Goal: Task Accomplishment & Management: Manage account settings

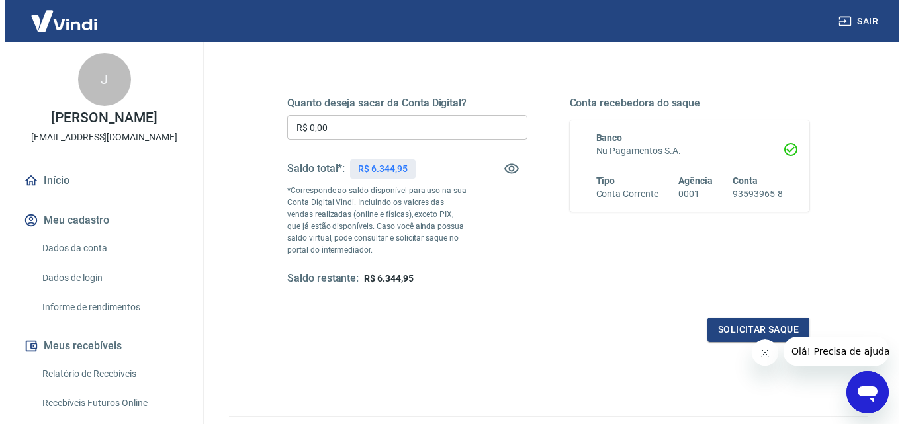
scroll to position [242, 0]
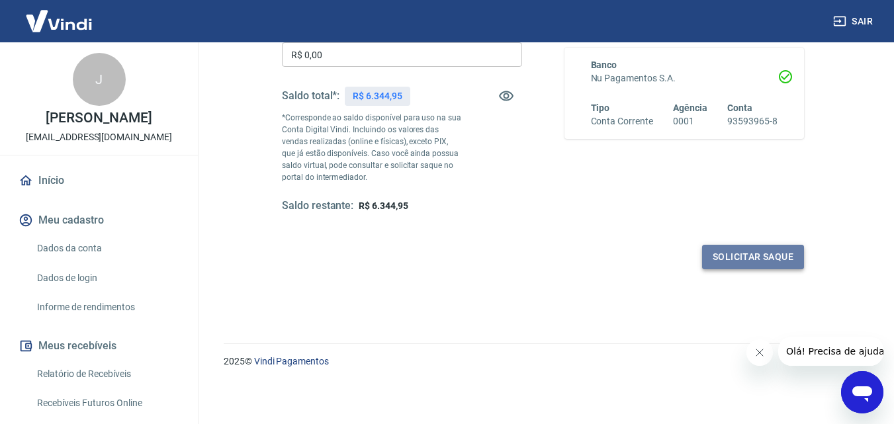
click at [760, 258] on button "Solicitar saque" at bounding box center [753, 257] width 102 height 24
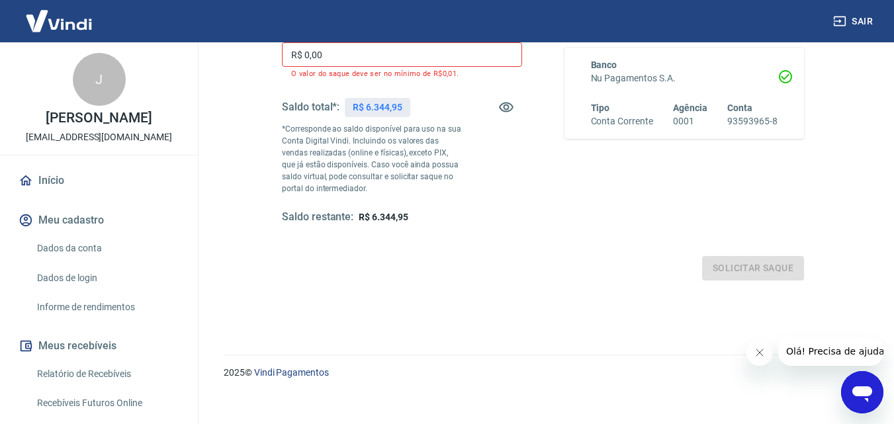
click at [390, 61] on input "R$ 0,00" at bounding box center [402, 54] width 240 height 24
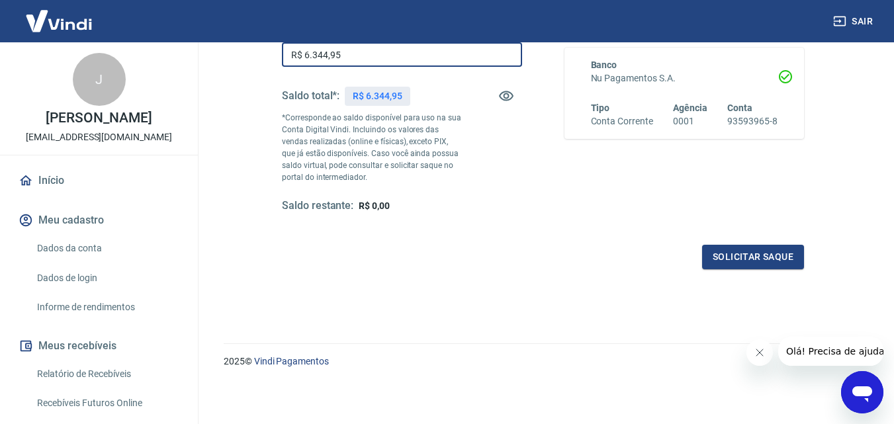
type input "R$ 6.344,95"
click at [740, 265] on button "Solicitar saque" at bounding box center [753, 257] width 102 height 24
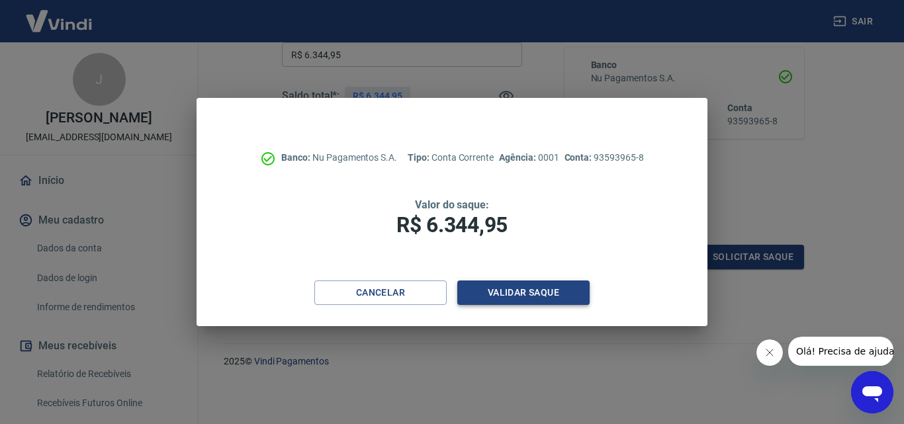
click at [559, 297] on button "Validar saque" at bounding box center [523, 293] width 132 height 24
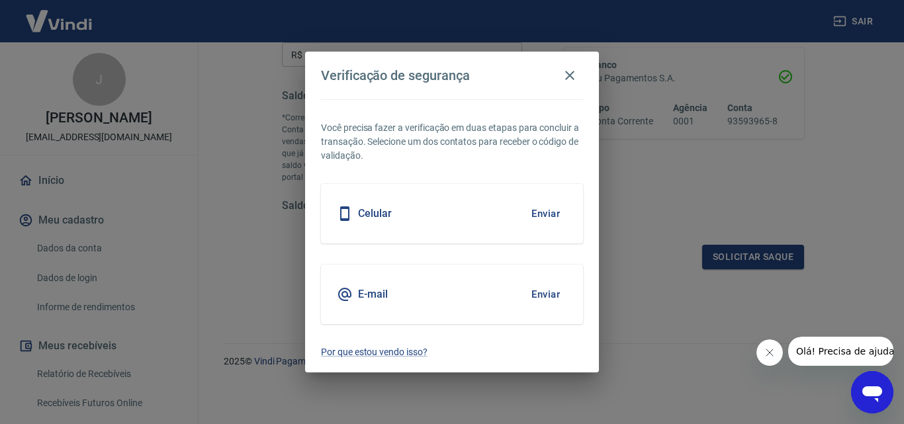
click at [445, 208] on div "Celular Enviar" at bounding box center [452, 214] width 262 height 60
drag, startPoint x: 494, startPoint y: 212, endPoint x: 516, endPoint y: 214, distance: 21.9
click at [503, 214] on div "Celular Enviar" at bounding box center [452, 214] width 262 height 60
click at [545, 207] on button "Enviar" at bounding box center [545, 214] width 43 height 28
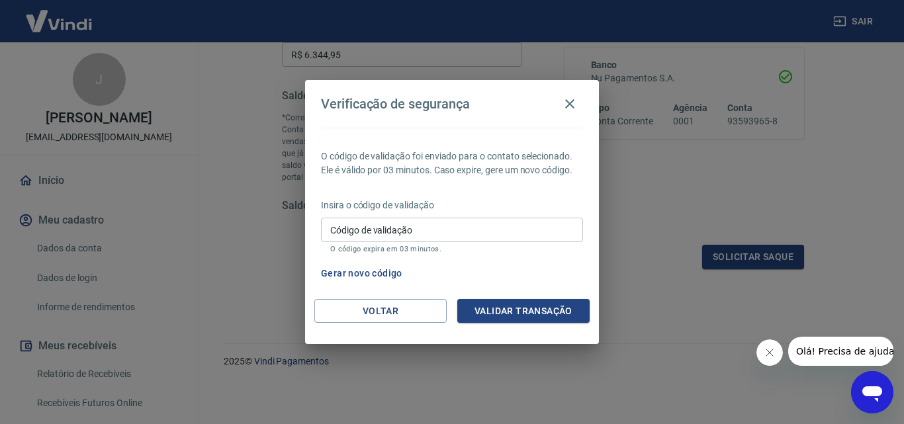
click at [479, 231] on input "Código de validação" at bounding box center [452, 230] width 262 height 24
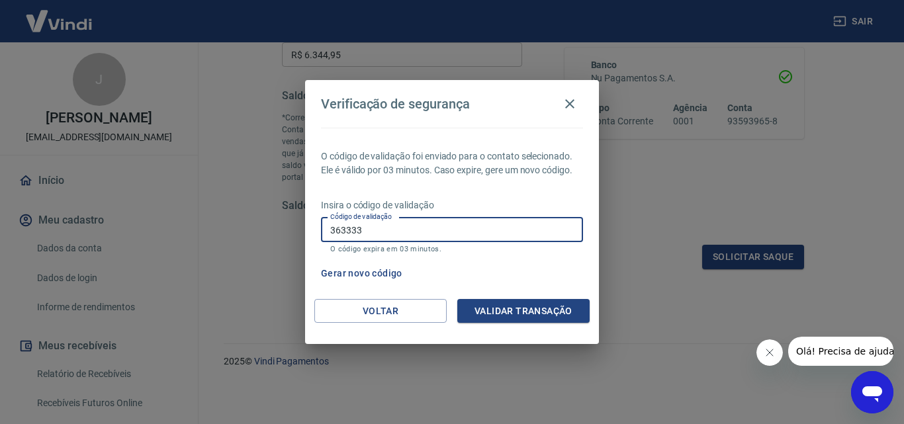
type input "363333"
click at [539, 302] on button "Validar transação" at bounding box center [523, 311] width 132 height 24
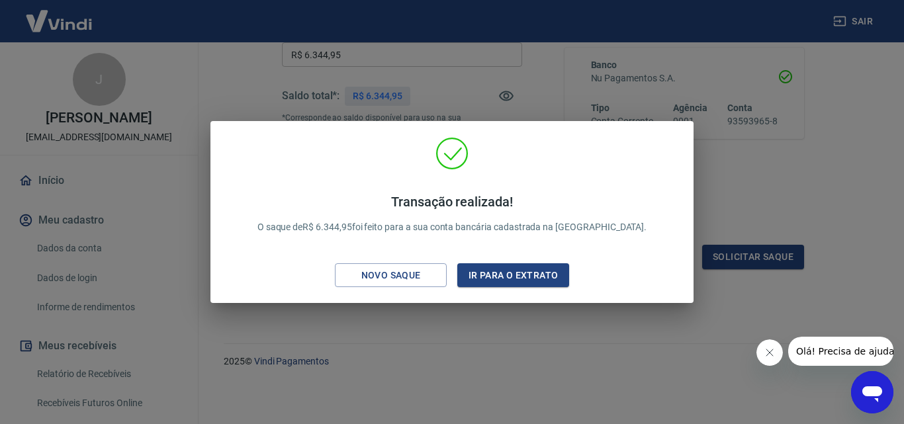
click at [796, 121] on div "Transação realizada! O saque de R$ 6.344,95 foi feito para a sua conta bancária…" at bounding box center [452, 212] width 904 height 424
